Goal: Navigation & Orientation: Go to known website

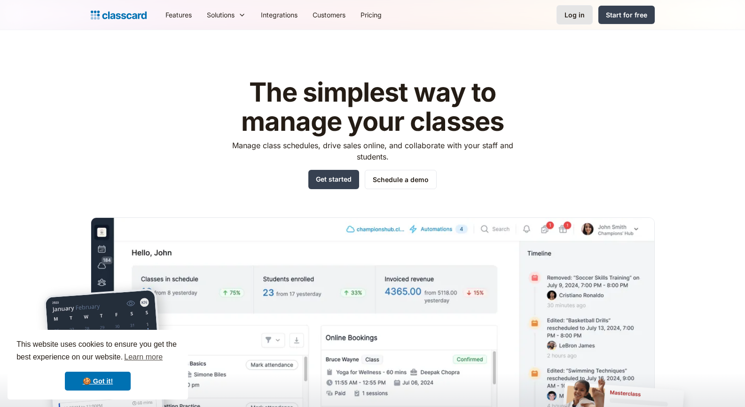
click at [583, 18] on div "Log in" at bounding box center [575, 15] width 20 height 10
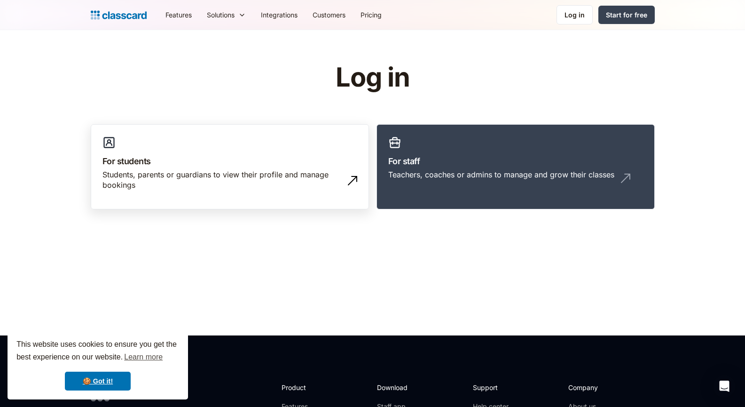
click at [323, 174] on div "Students, parents or guardians to view their profile and manage bookings" at bounding box center [221, 179] width 236 height 21
click at [121, 378] on link "🍪 Got it!" at bounding box center [98, 381] width 66 height 19
